Goal: Browse casually

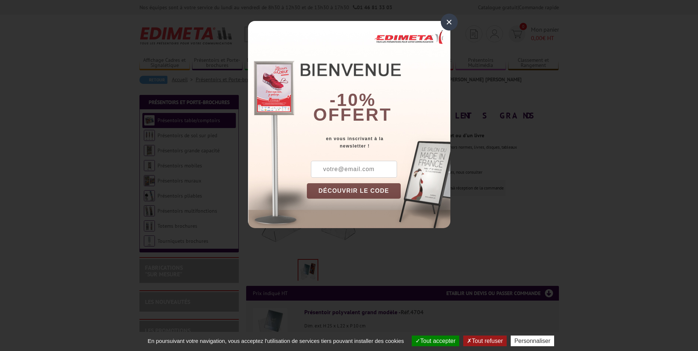
click at [447, 24] on div "×" at bounding box center [449, 22] width 17 height 17
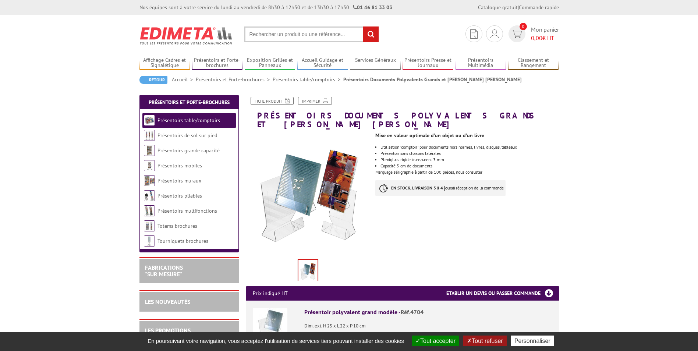
scroll to position [110, 0]
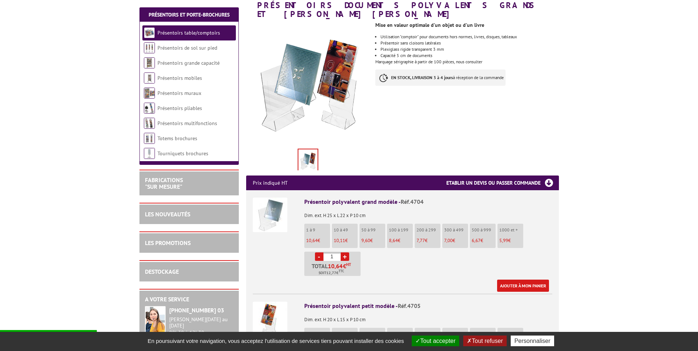
click at [477, 342] on button "Tout refuser" at bounding box center [484, 341] width 43 height 11
